Goal: Information Seeking & Learning: Learn about a topic

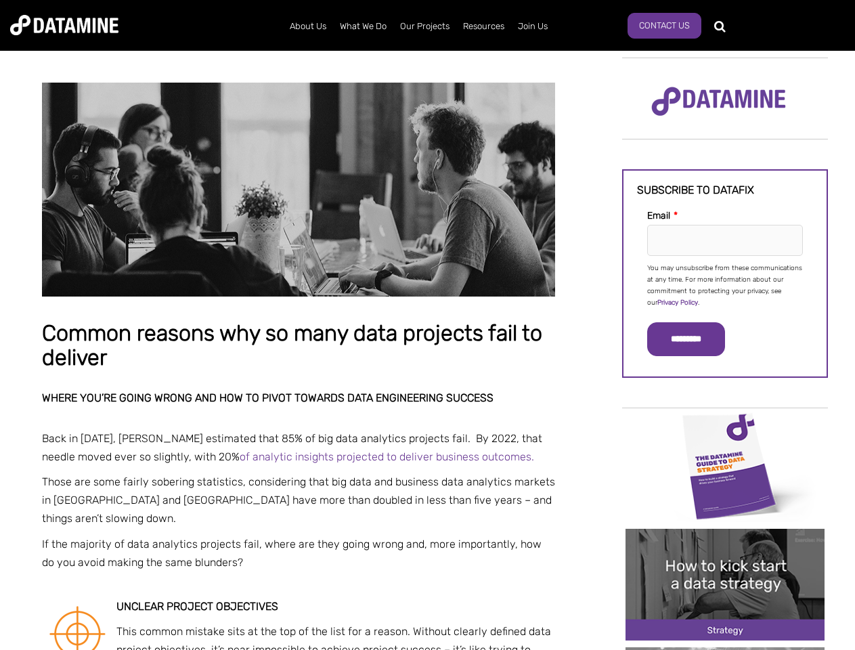
click at [725, 284] on p "You may unsubscribe from these communications at any time. For more information…" at bounding box center [725, 286] width 156 height 46
click at [694, 339] on input "*********" at bounding box center [686, 339] width 78 height 34
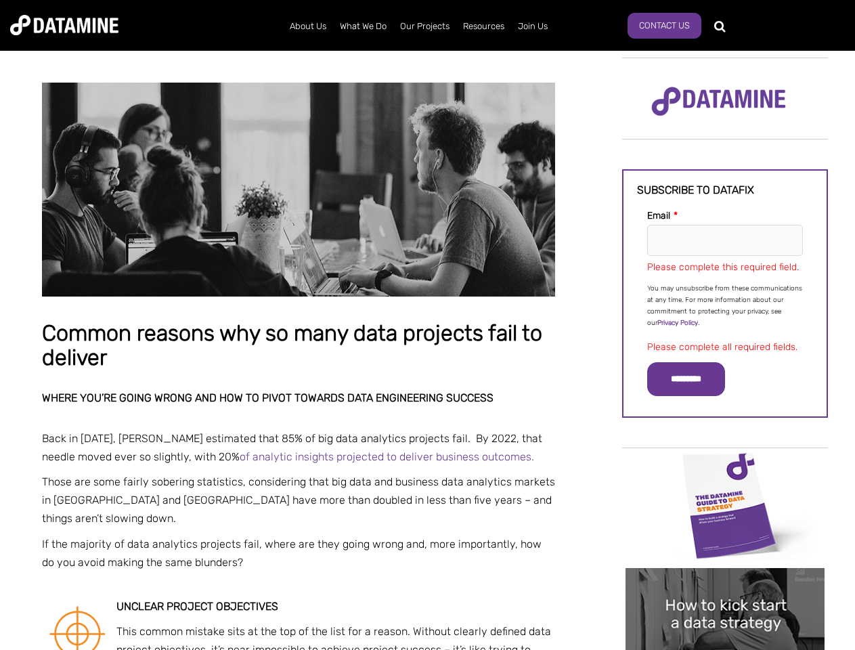
click at [725, 465] on img "Image grid with {{ image_count }} images." at bounding box center [725, 506] width 199 height 112
click at [725, 465] on div "✕" at bounding box center [427, 325] width 855 height 650
click at [725, 584] on div "✕" at bounding box center [427, 325] width 855 height 650
click at [725, 584] on img "Image grid with {{ image_count }} images." at bounding box center [725, 624] width 199 height 112
click at [725, 649] on div "✕" at bounding box center [427, 325] width 855 height 650
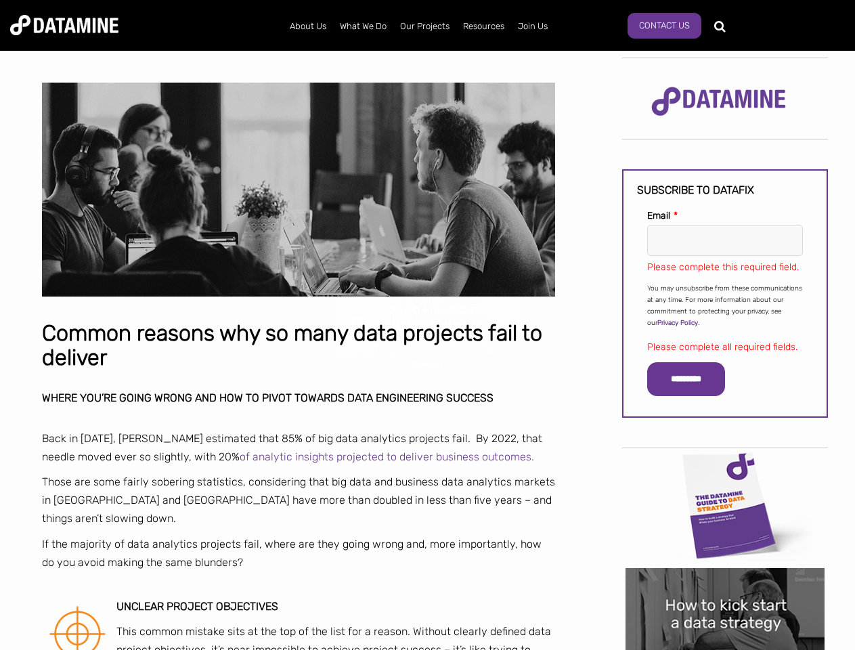
click at [725, 649] on div "✕" at bounding box center [427, 325] width 855 height 650
